Goal: Task Accomplishment & Management: Manage account settings

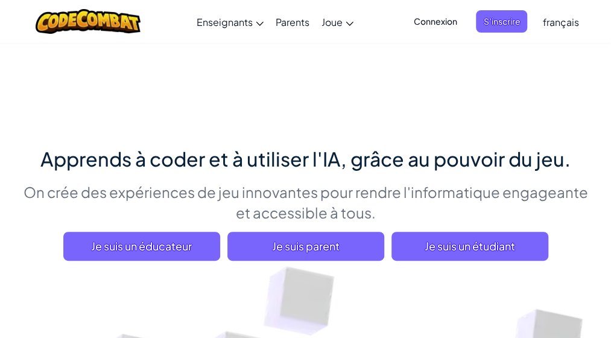
click at [429, 22] on span "Connexion" at bounding box center [435, 21] width 58 height 22
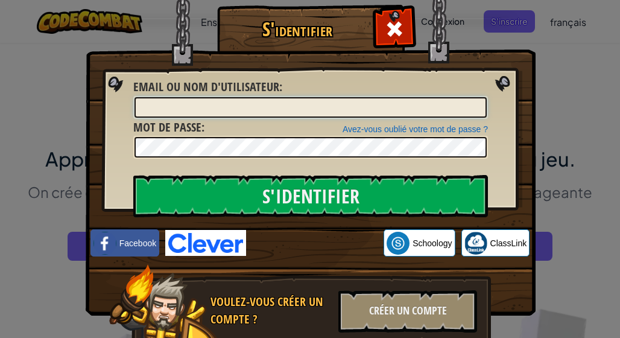
click at [313, 106] on input "Email ou nom d'utilisateur :" at bounding box center [311, 107] width 352 height 21
type input "OTHMANE BENTALEBE1"
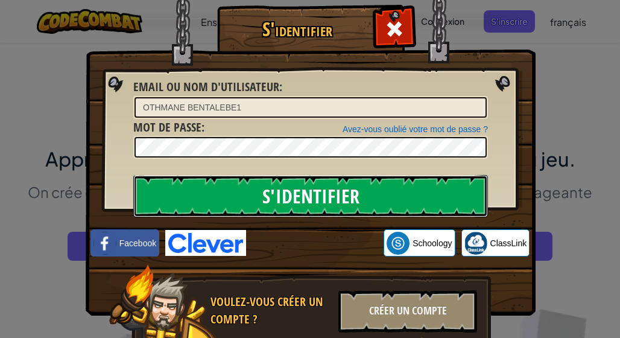
click at [239, 195] on input "S'identifier" at bounding box center [310, 196] width 355 height 42
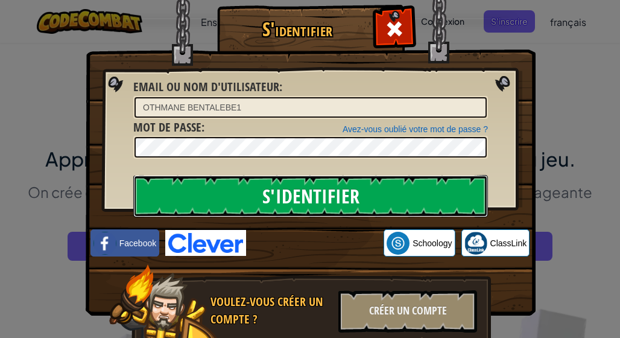
click at [239, 195] on input "S'identifier" at bounding box center [310, 196] width 355 height 42
